Goal: Task Accomplishment & Management: Complete application form

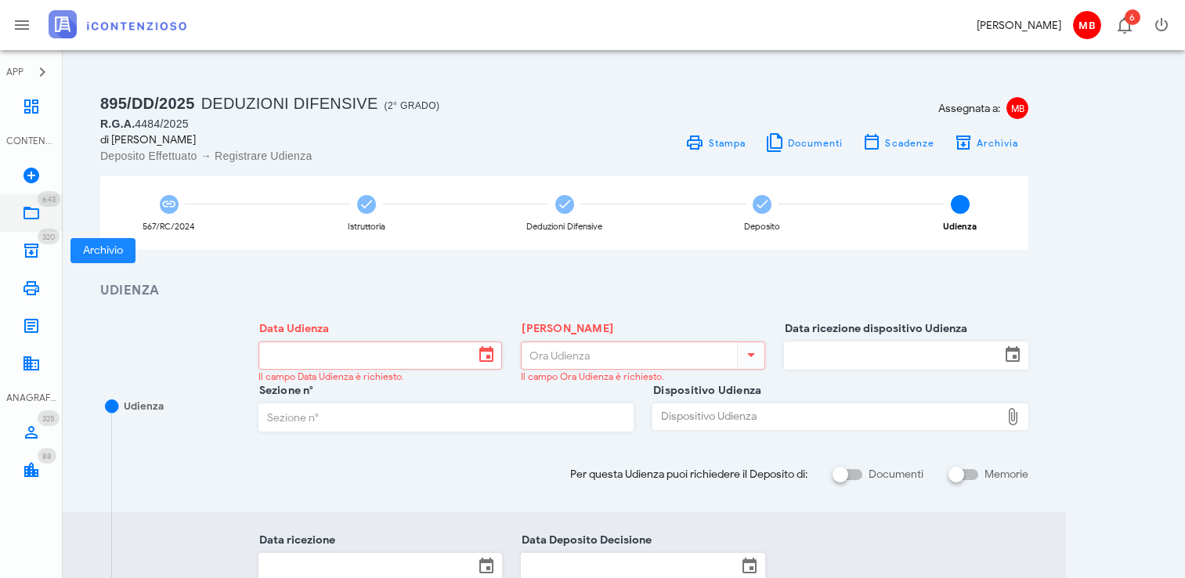
scroll to position [313, 0]
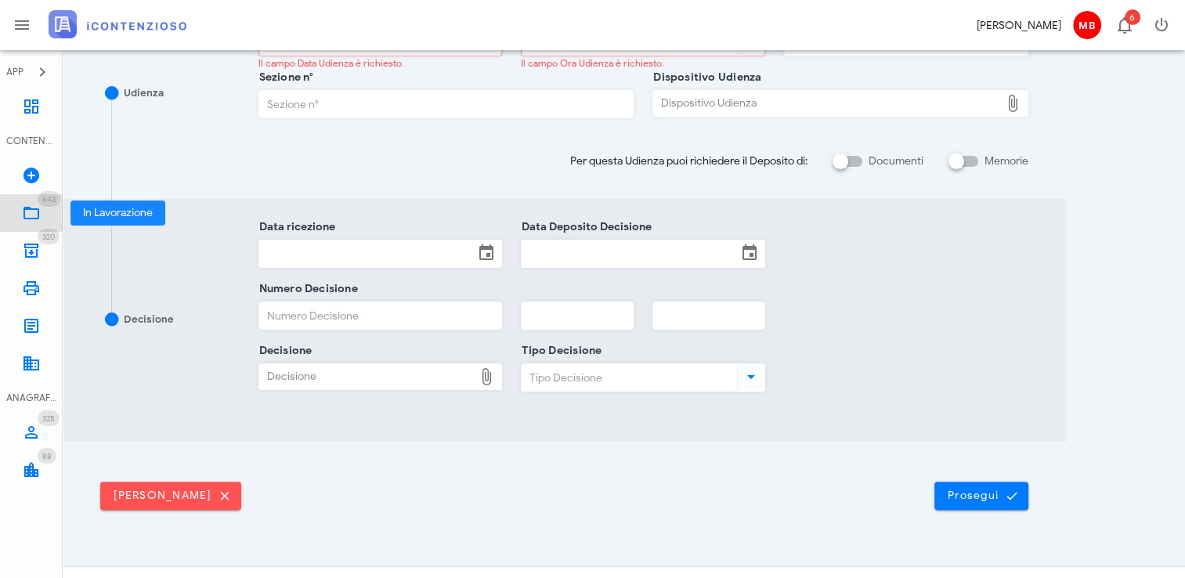
click at [36, 218] on icon at bounding box center [31, 213] width 19 height 19
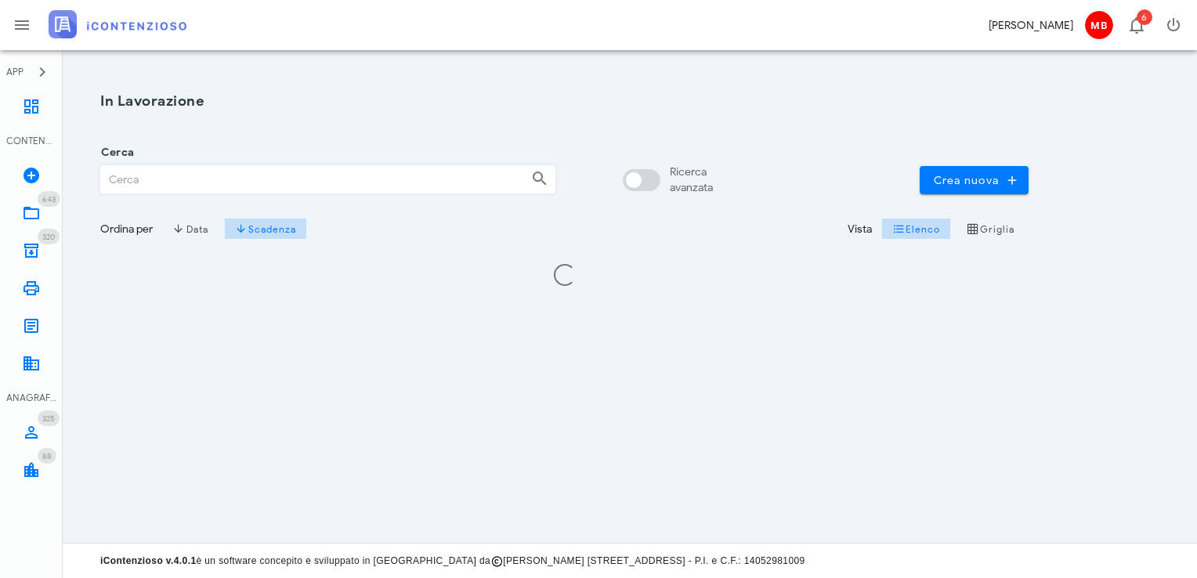
drag, startPoint x: 0, startPoint y: 0, endPoint x: 194, endPoint y: 186, distance: 269.2
click at [194, 186] on input "Cerca" at bounding box center [309, 179] width 417 height 27
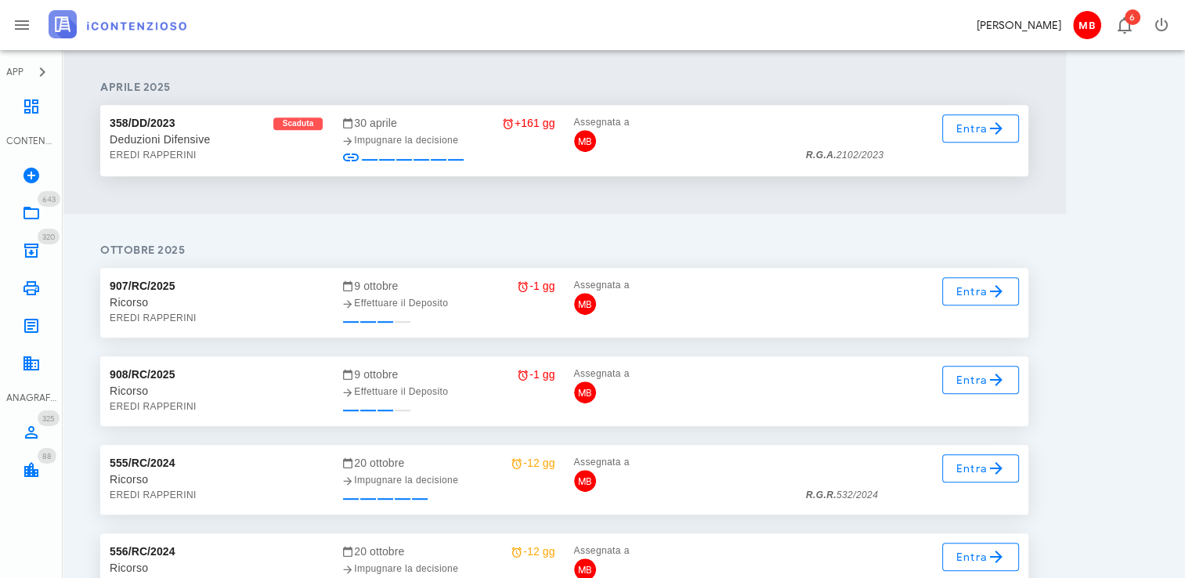
scroll to position [783, 0]
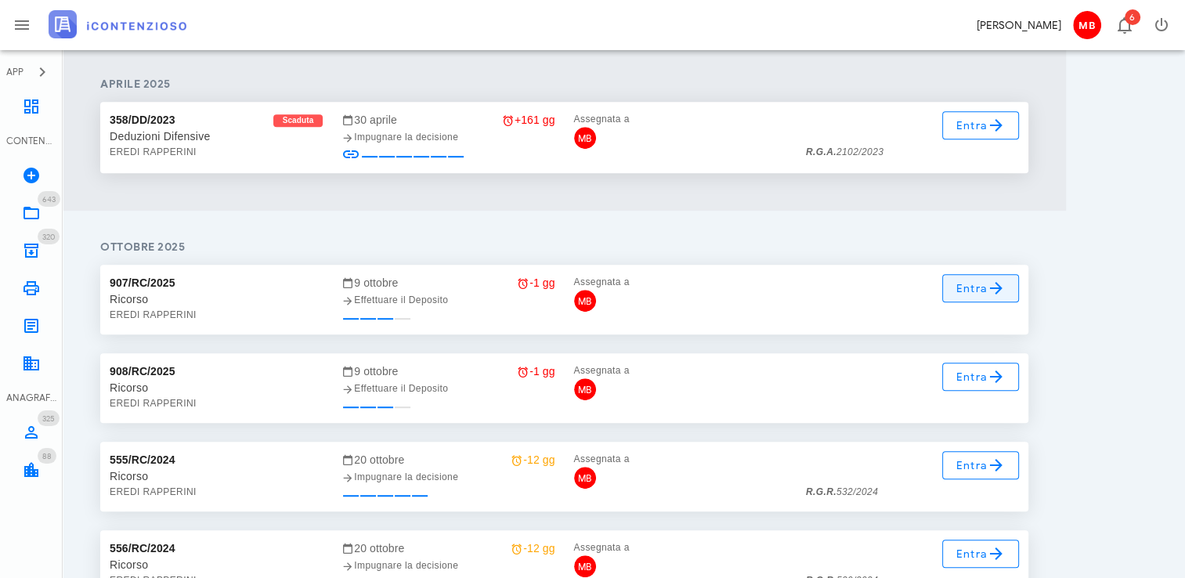
type input "eredi rapperini"
click at [965, 287] on span "Entra" at bounding box center [980, 288] width 51 height 19
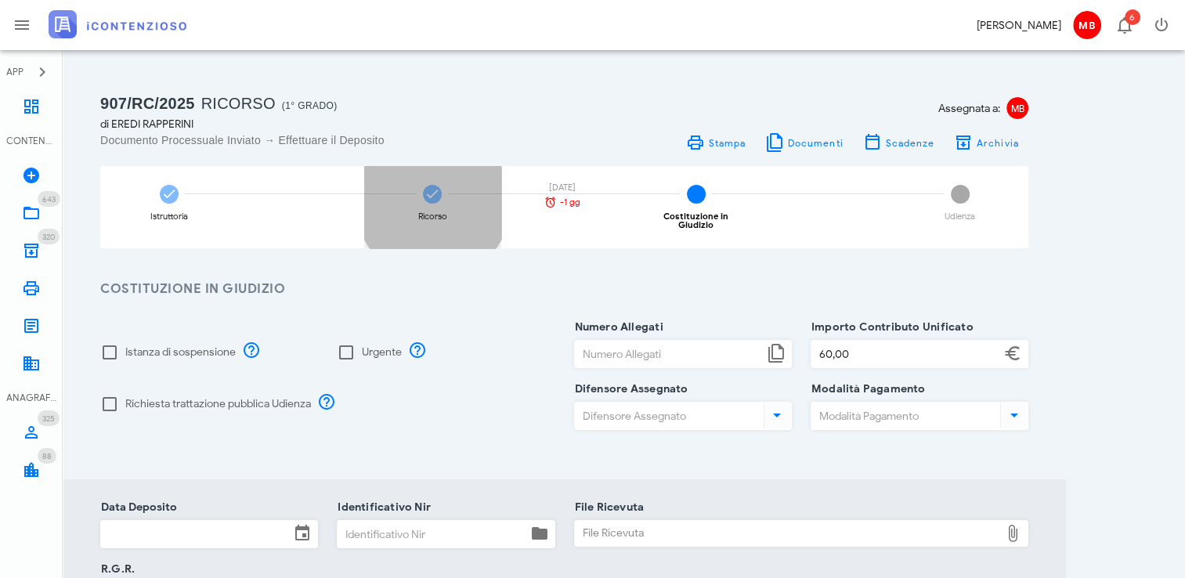
click at [445, 204] on div "Ricorso 09/10/2025 -1 gg" at bounding box center [432, 207] width 137 height 82
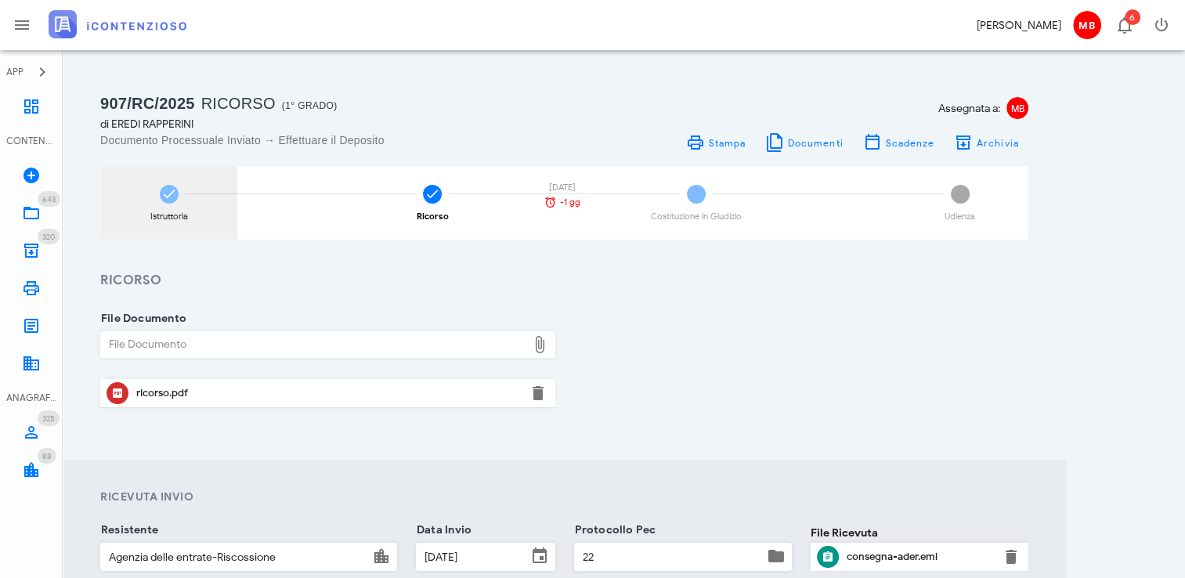
click at [168, 193] on icon at bounding box center [169, 194] width 16 height 16
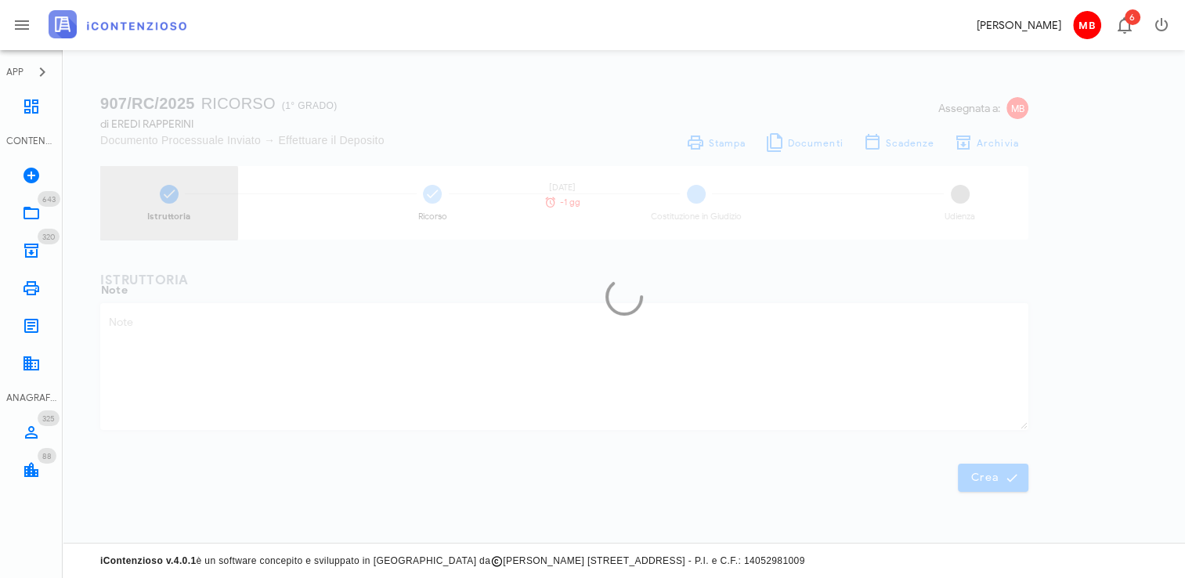
type textarea "cartelle n. 29220220001951775501/502/503/504/505 (Ruolo n. 2022/000611 TARI 201…"
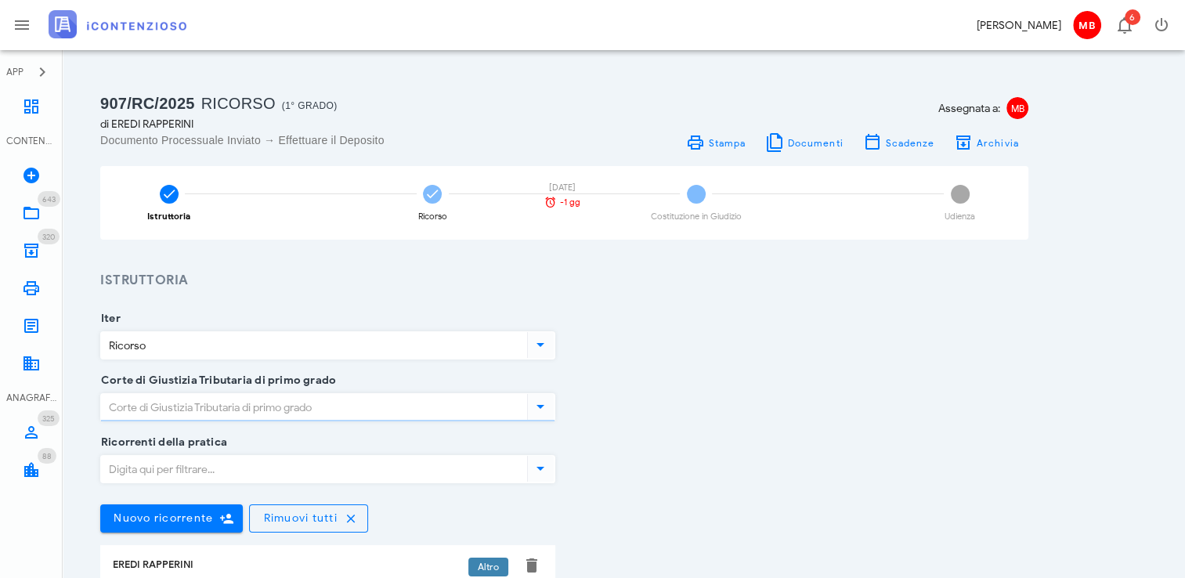
type input "Caltanissetta"
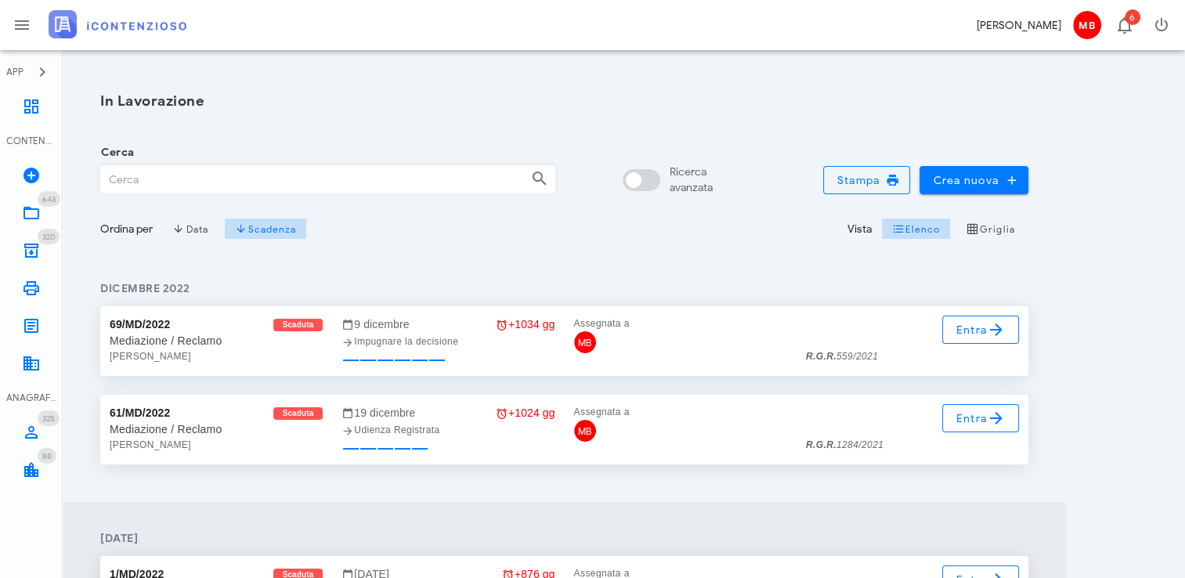
click at [278, 186] on input "Cerca" at bounding box center [309, 179] width 417 height 27
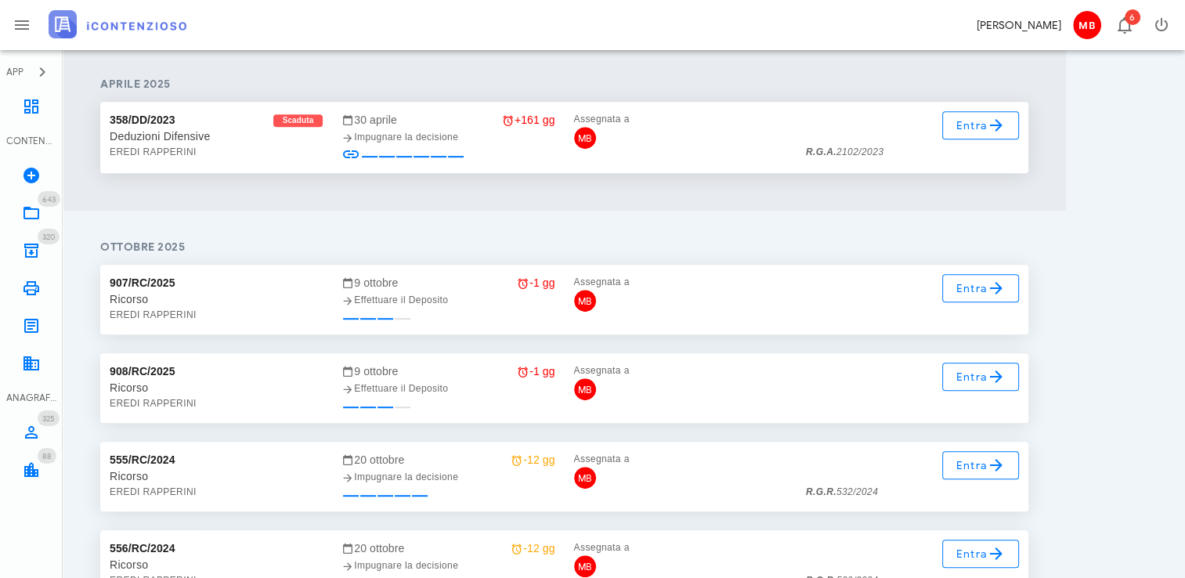
scroll to position [940, 0]
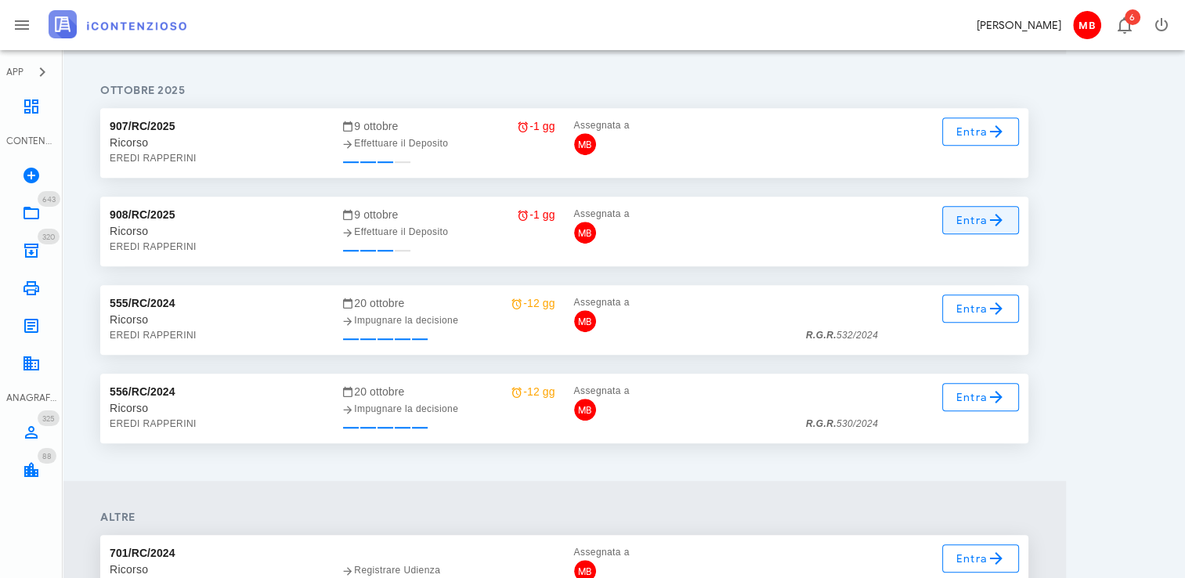
type input "eredi rapperini"
click at [986, 227] on span "Entra" at bounding box center [980, 220] width 51 height 19
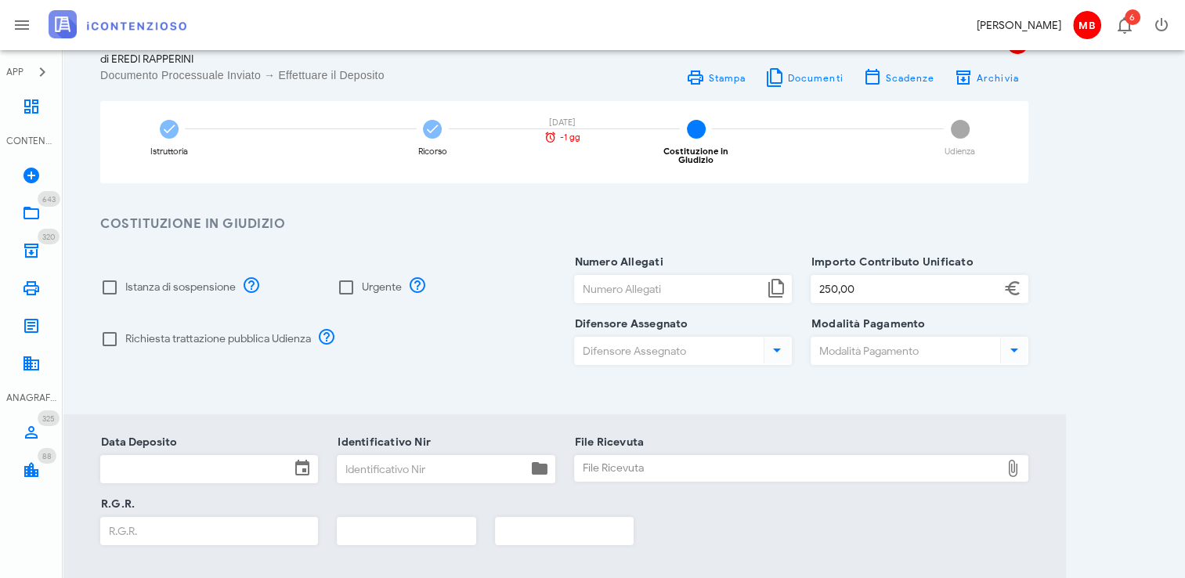
scroll to position [157, 0]
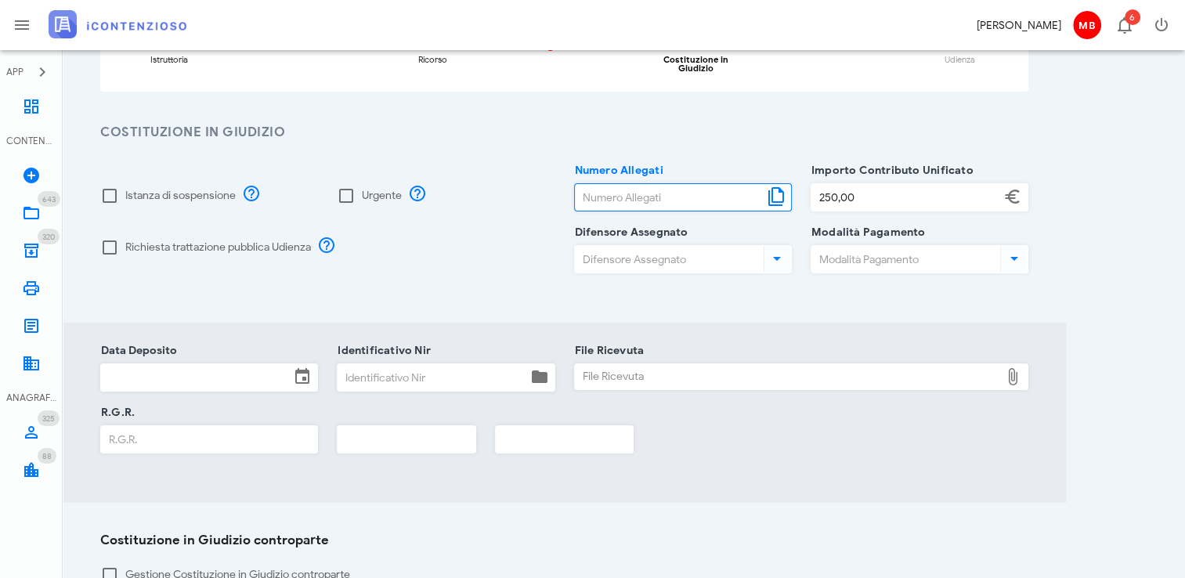
click at [636, 191] on input "Numero Allegati" at bounding box center [669, 197] width 189 height 27
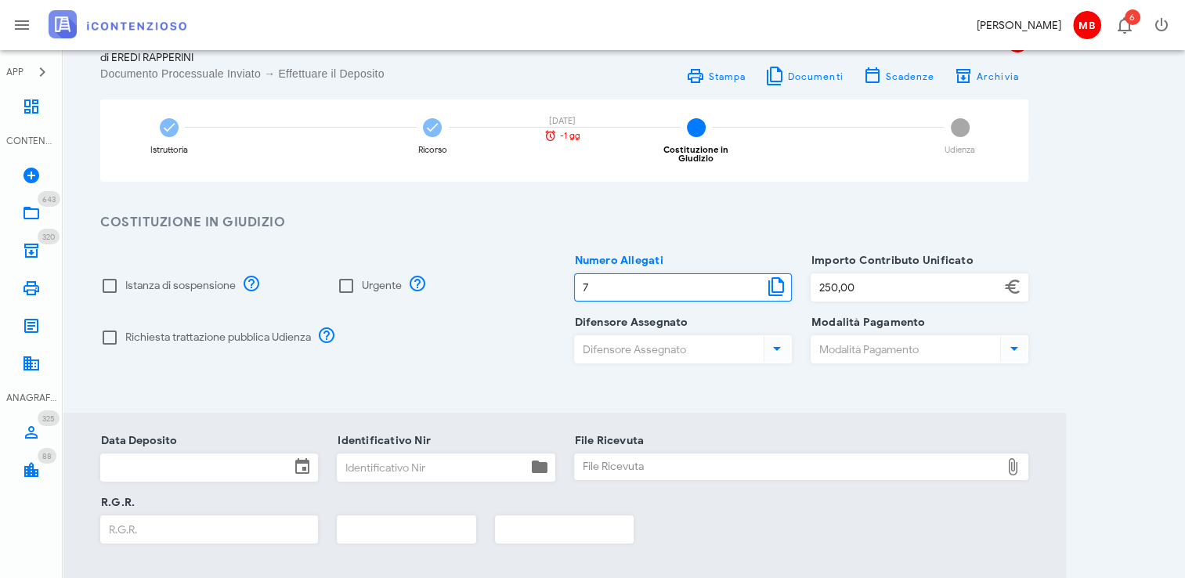
scroll to position [0, 0]
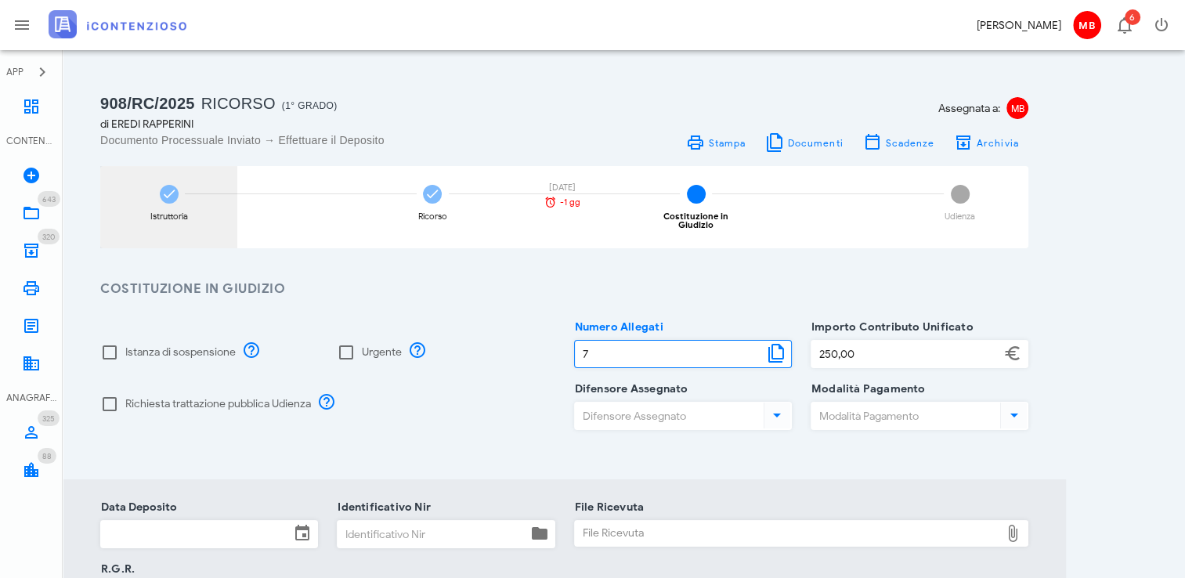
type input "7"
click at [175, 192] on icon at bounding box center [169, 194] width 16 height 16
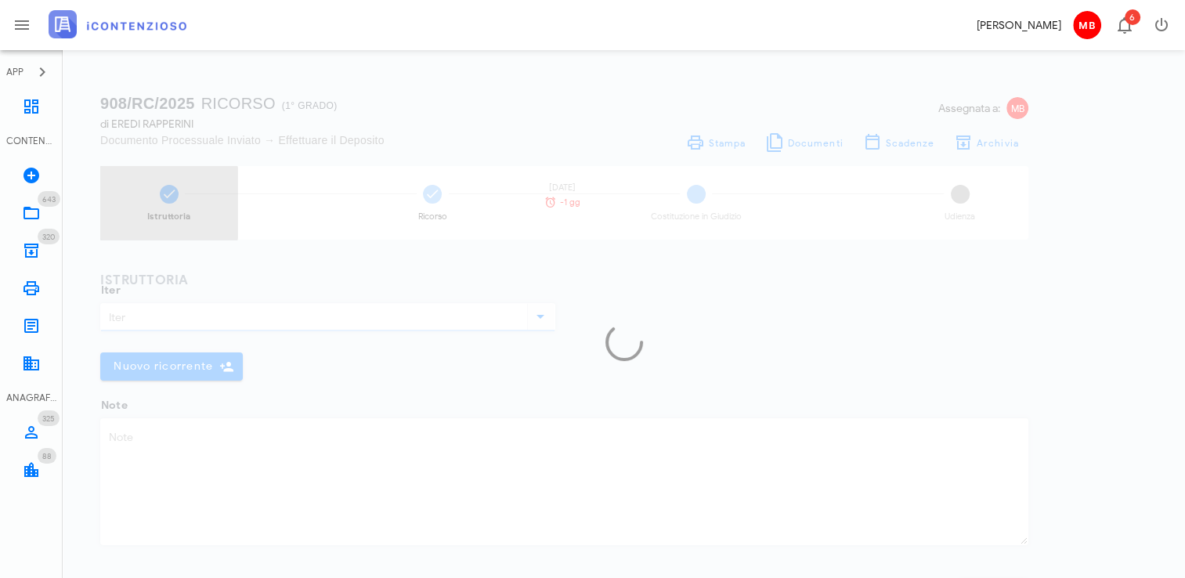
type input "Ricorso"
type textarea "cartelle di pagamento n. 29220220010873008501/502/503/505 (Ruolo n. 2022/002063…"
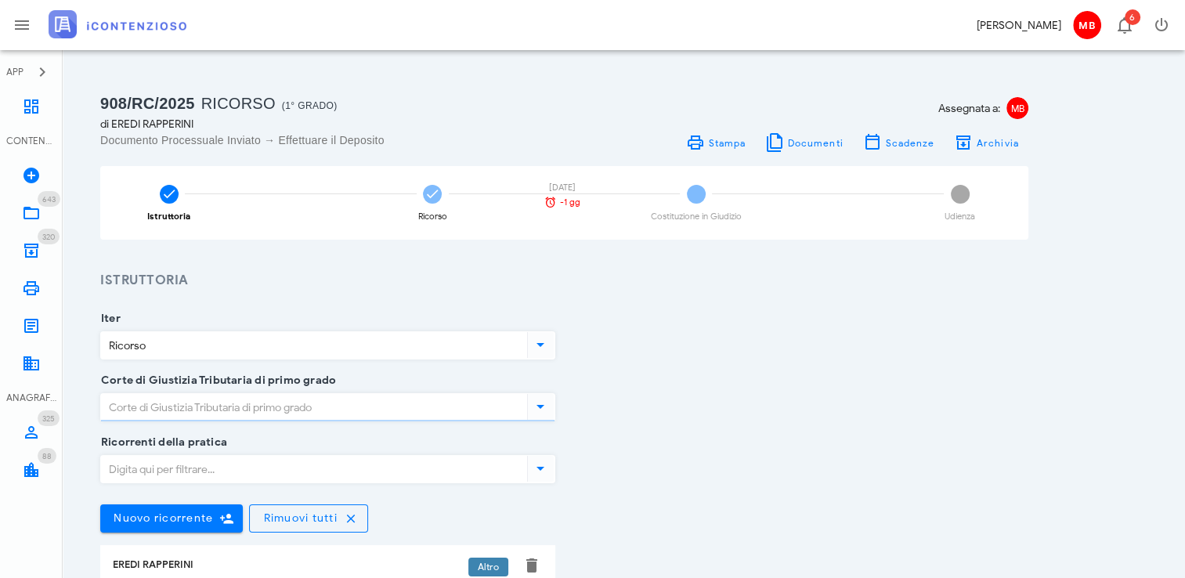
type input "Caltanissetta"
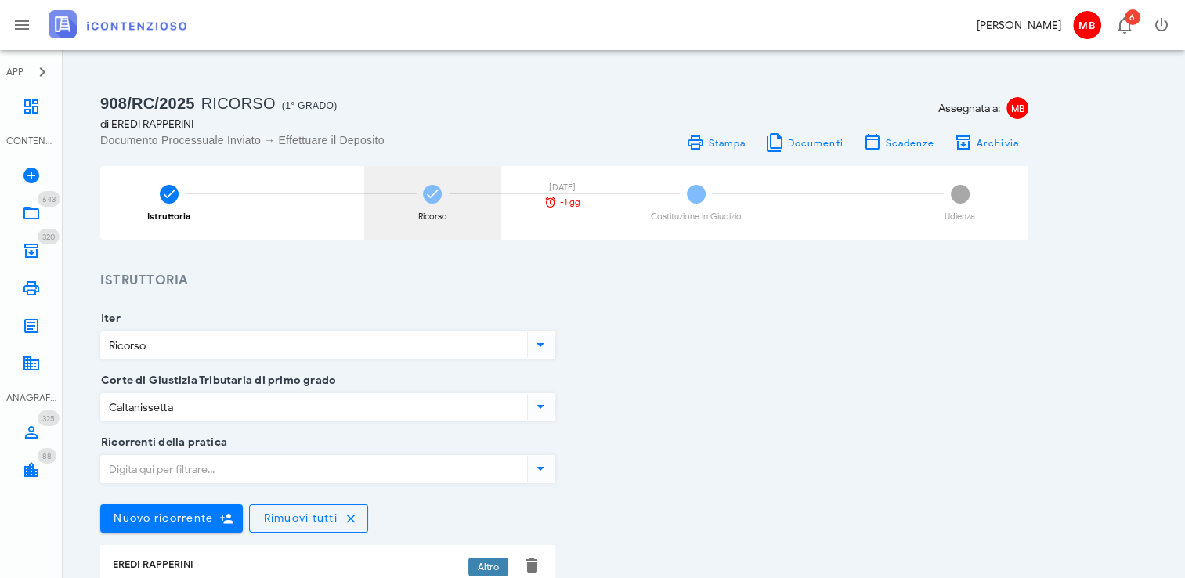
click at [443, 212] on div "Ricorso" at bounding box center [432, 216] width 29 height 9
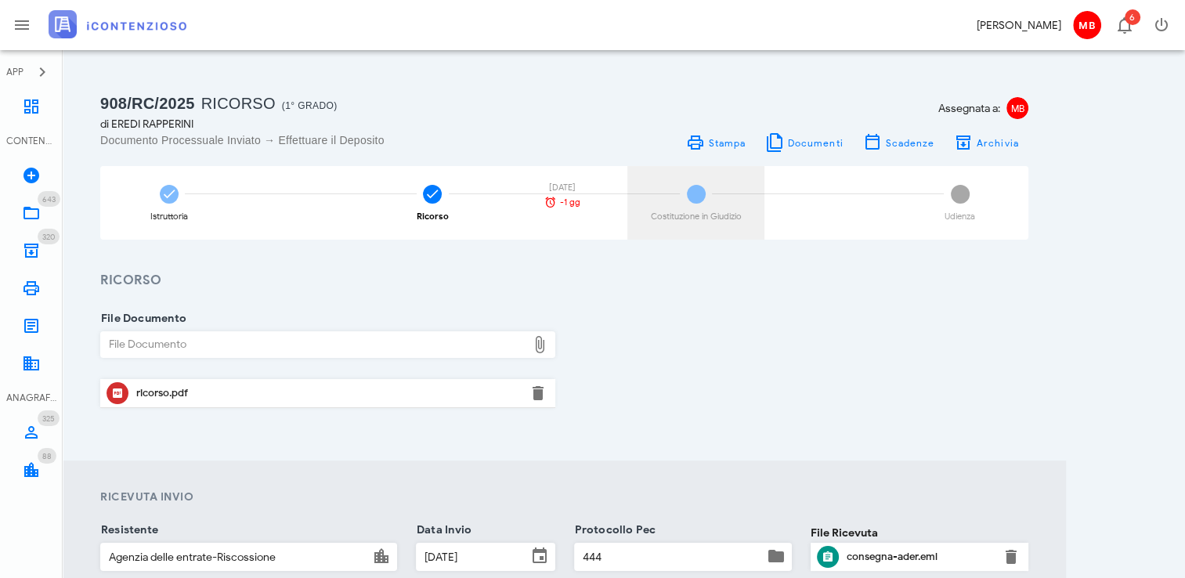
click at [679, 196] on div "3 Costituzione in Giudizio" at bounding box center [695, 203] width 137 height 74
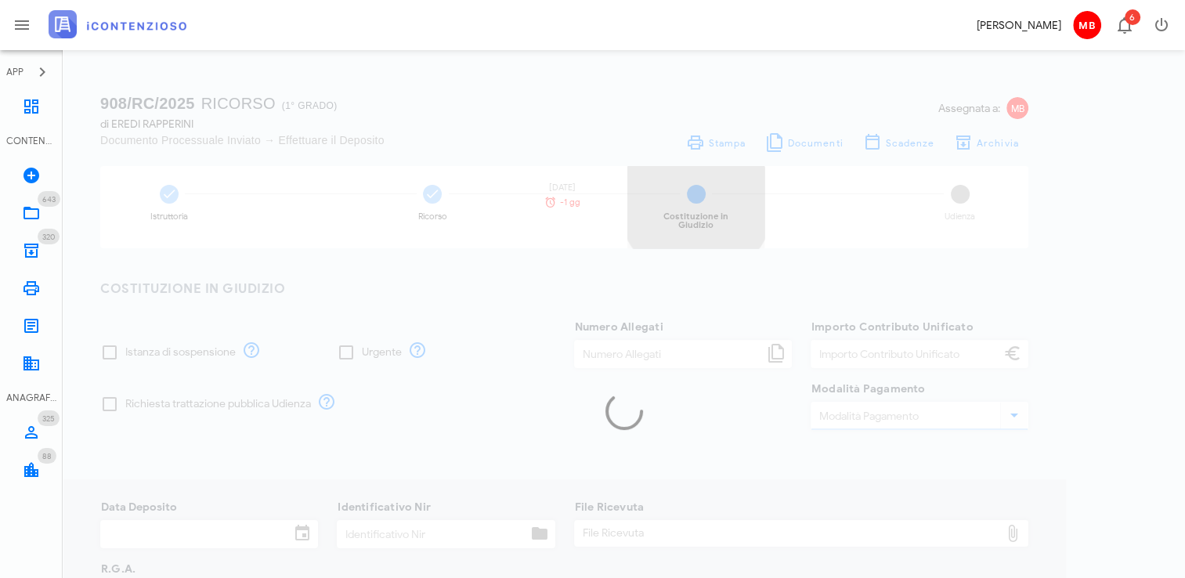
type input "250,00"
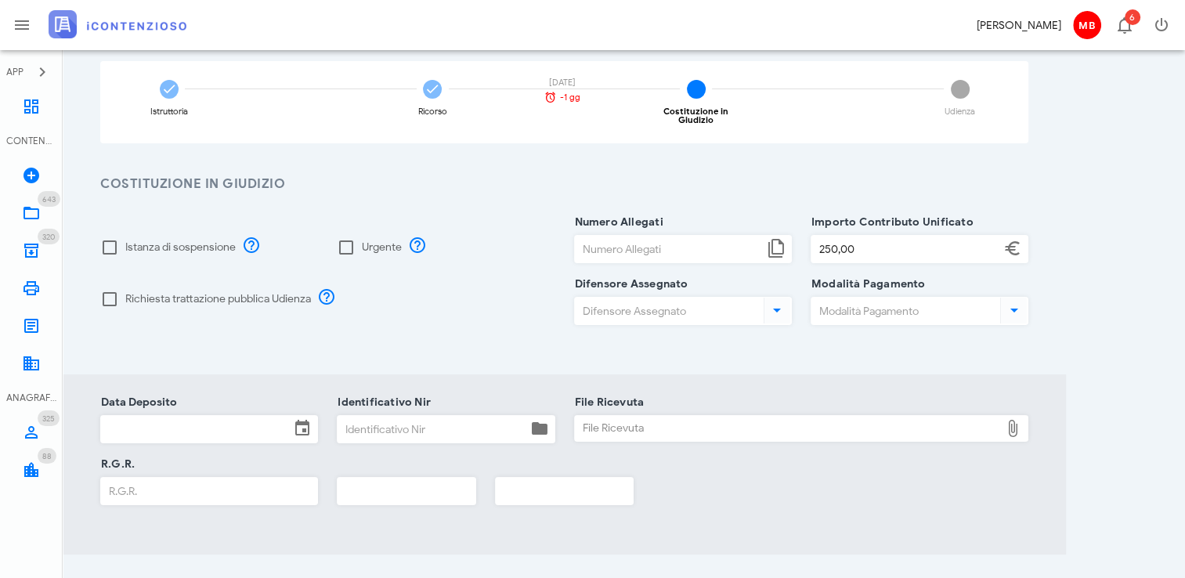
scroll to position [235, 0]
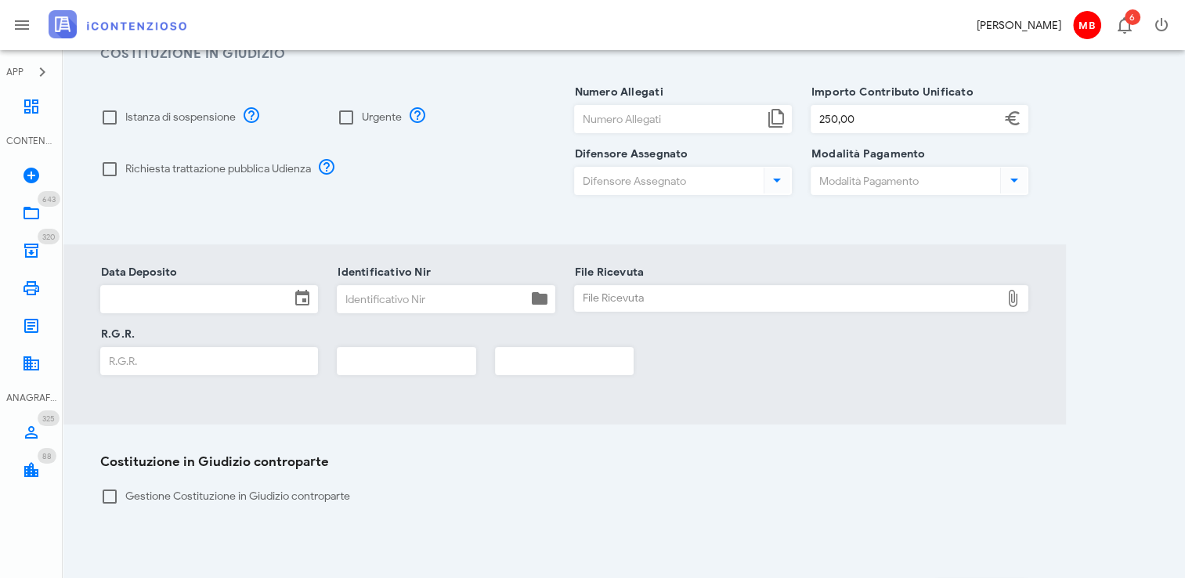
click at [602, 117] on input "Numero Allegati" at bounding box center [669, 119] width 189 height 27
type input "7"
click at [385, 285] on div "Identificativo Nir" at bounding box center [446, 299] width 218 height 28
type input "99"
click at [387, 359] on input "text" at bounding box center [407, 361] width 138 height 27
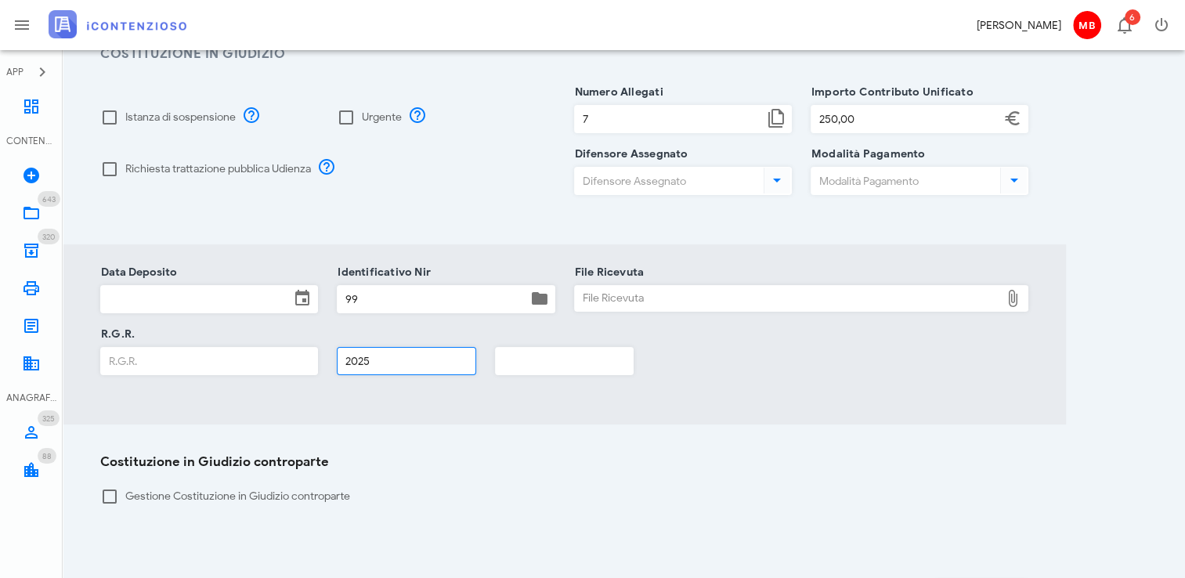
type input "2025"
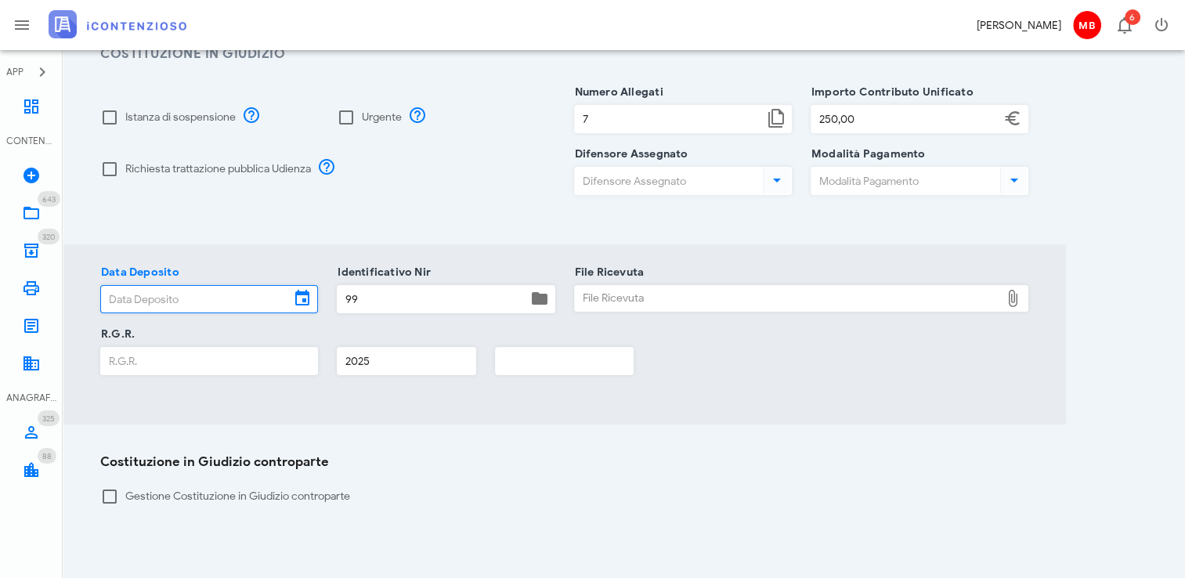
click at [232, 286] on input "Data Deposito" at bounding box center [195, 299] width 189 height 27
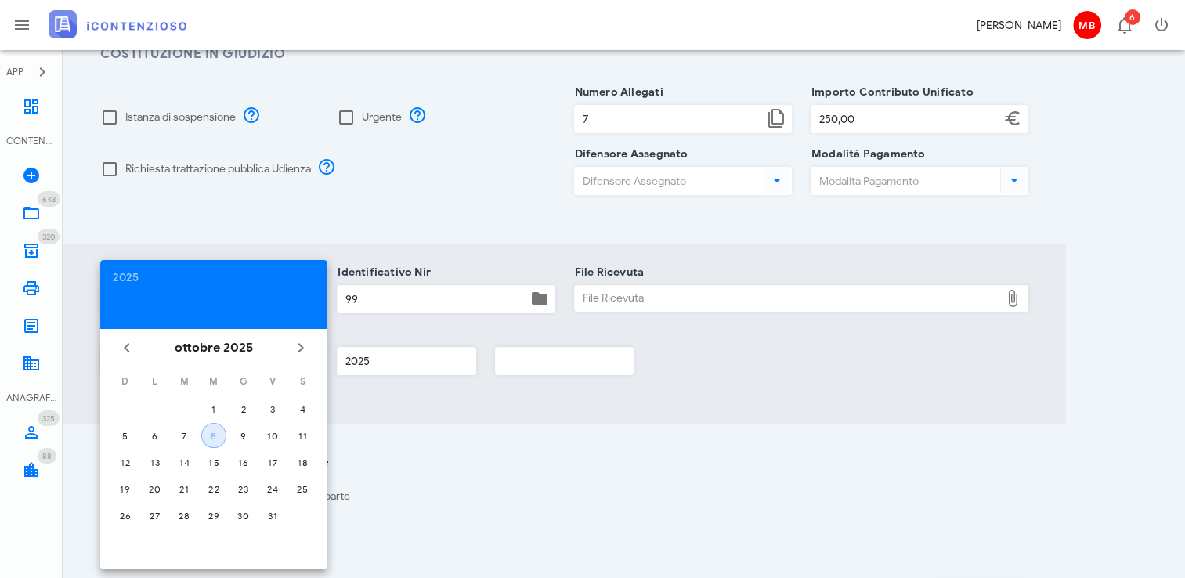
click at [207, 437] on div "8" at bounding box center [213, 436] width 23 height 12
type input "08/10/2025"
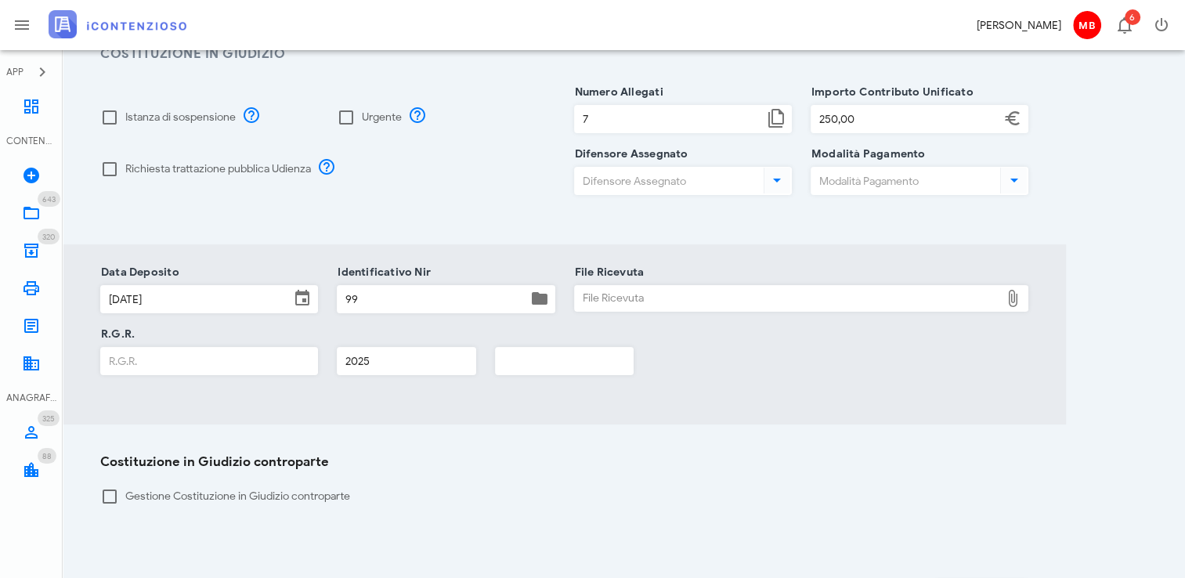
click at [625, 292] on div "File Ricevuta" at bounding box center [788, 298] width 426 height 25
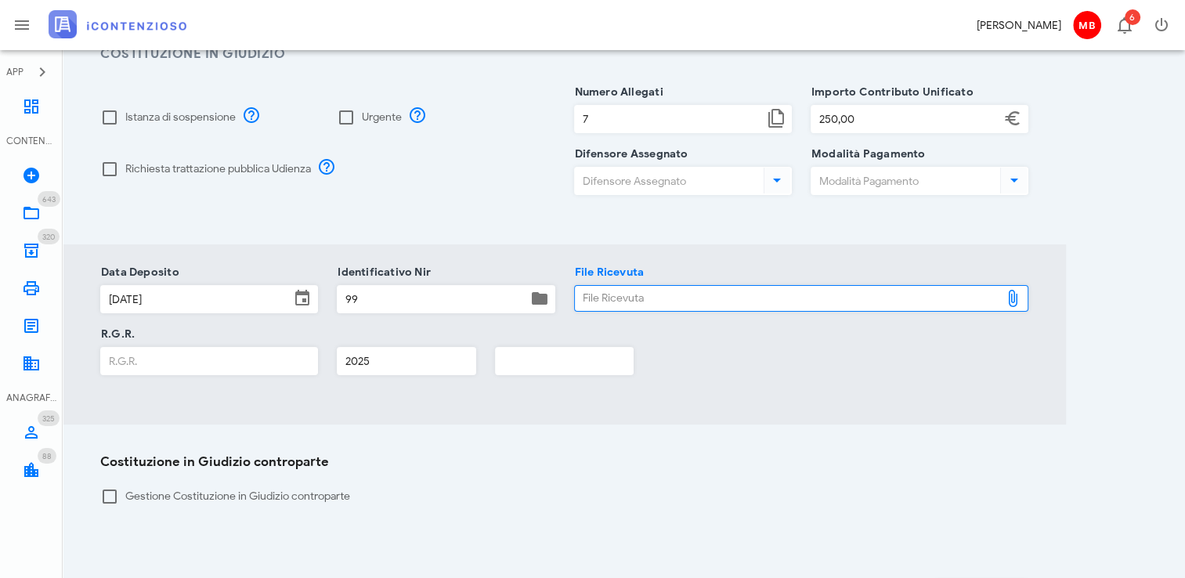
type input "C:\fakepath\NIR_COMPLETA_T-1392121-2025.pdf"
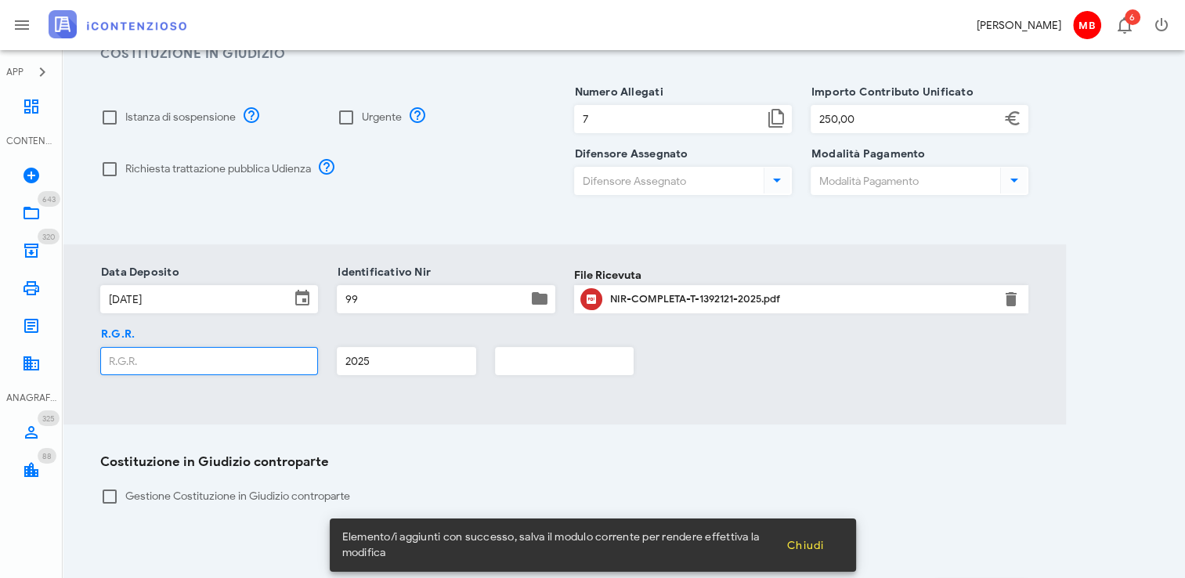
click at [235, 356] on input "R.G.R." at bounding box center [209, 361] width 216 height 27
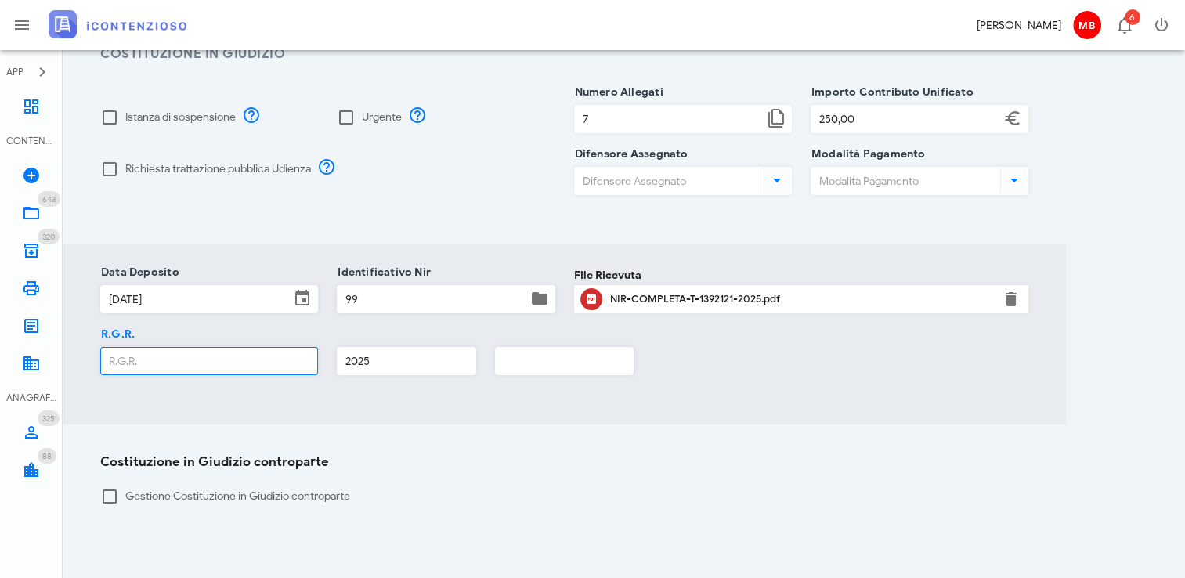
click at [276, 359] on input "R.G.R." at bounding box center [209, 361] width 216 height 27
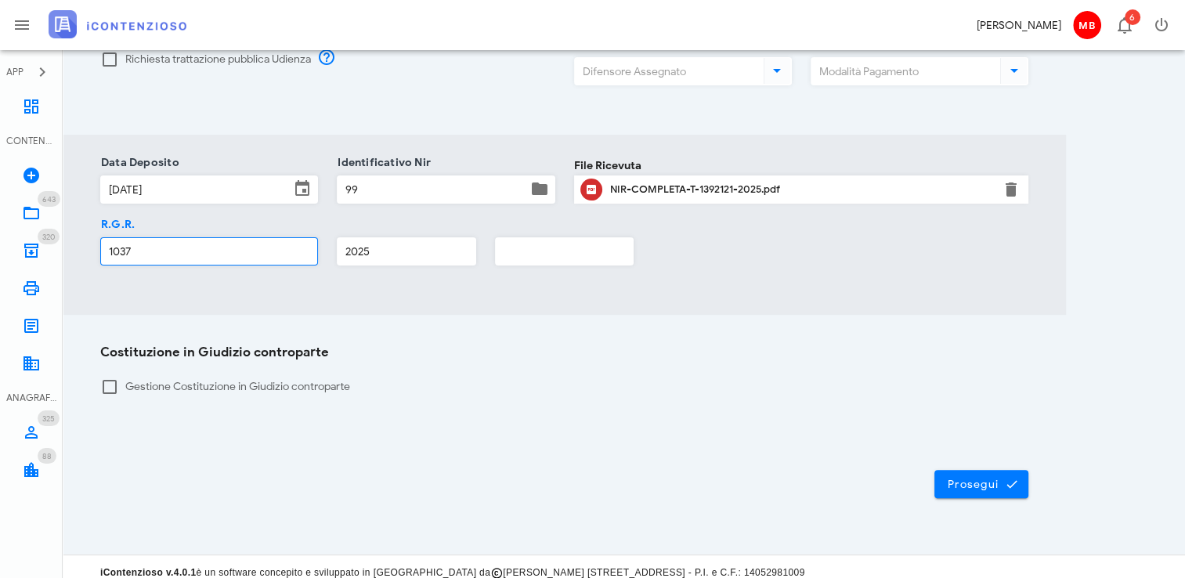
scroll to position [346, 0]
type input "1037"
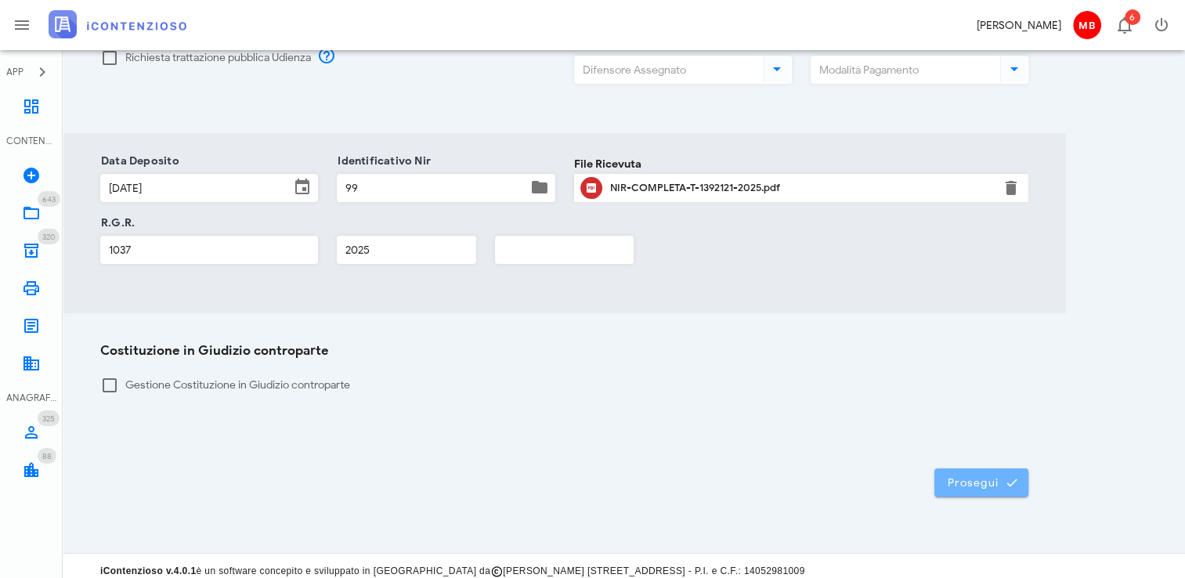
click at [990, 475] on span "Prosegui" at bounding box center [981, 482] width 69 height 14
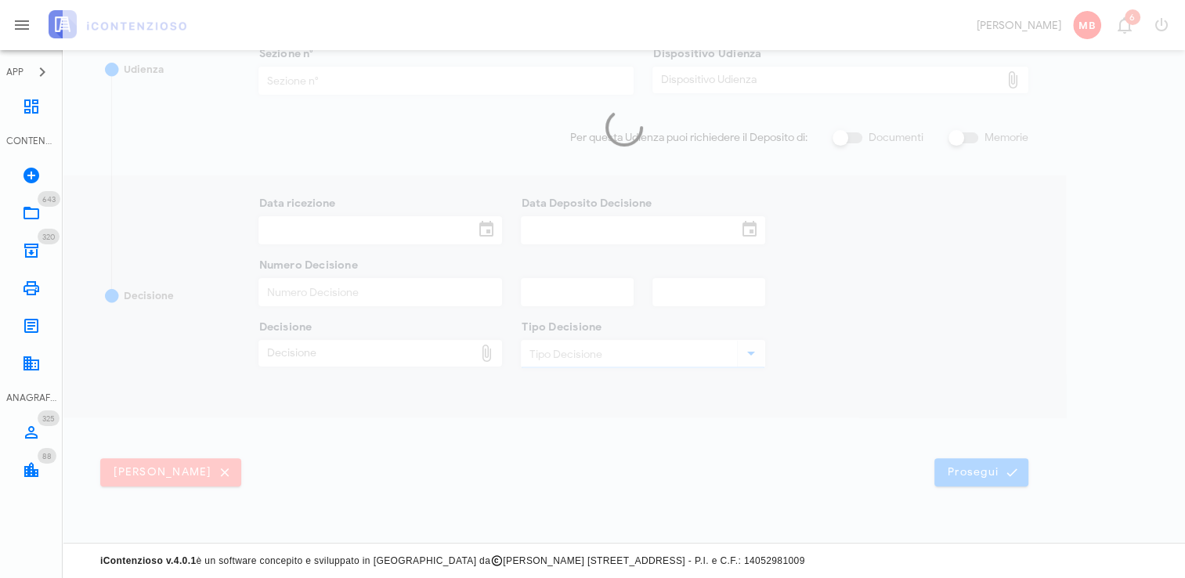
scroll to position [334, 0]
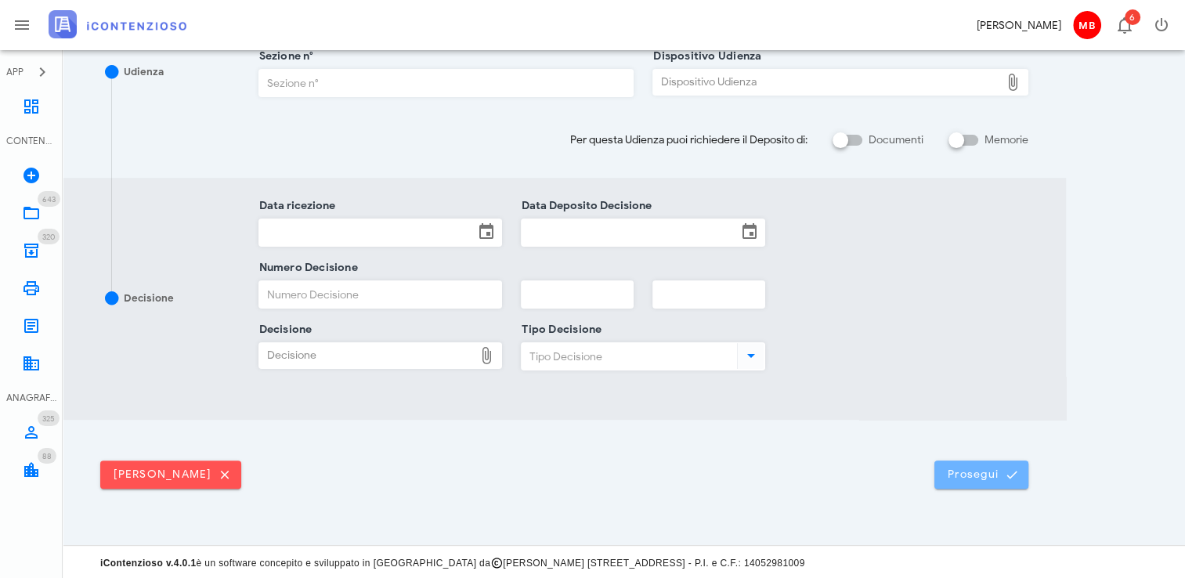
click at [990, 471] on span "Prosegui" at bounding box center [981, 475] width 69 height 14
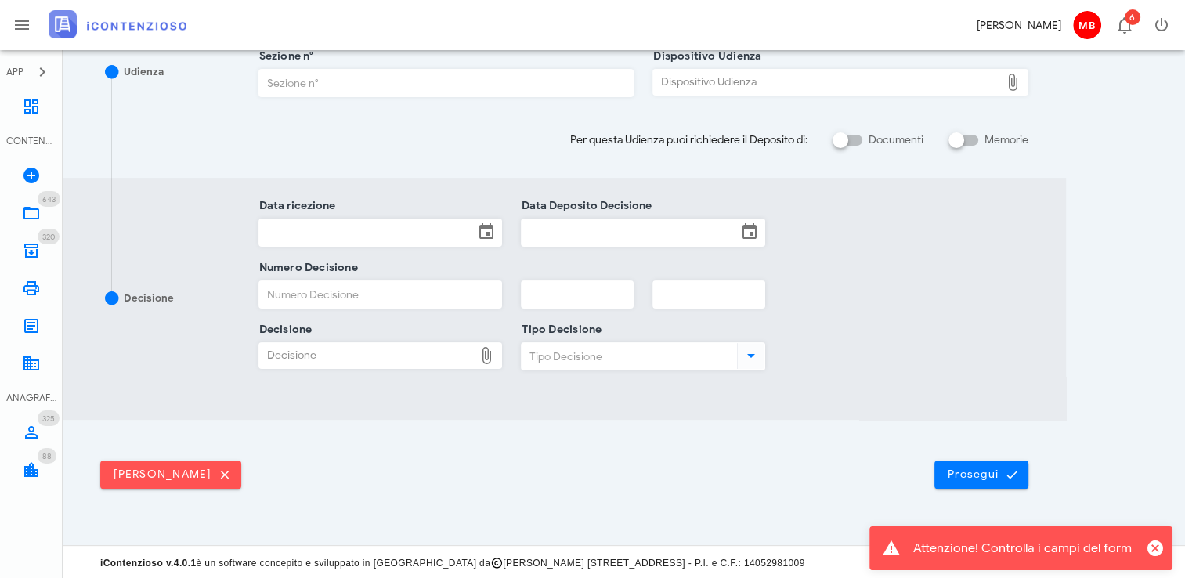
scroll to position [0, 0]
